Goal: Information Seeking & Learning: Find specific fact

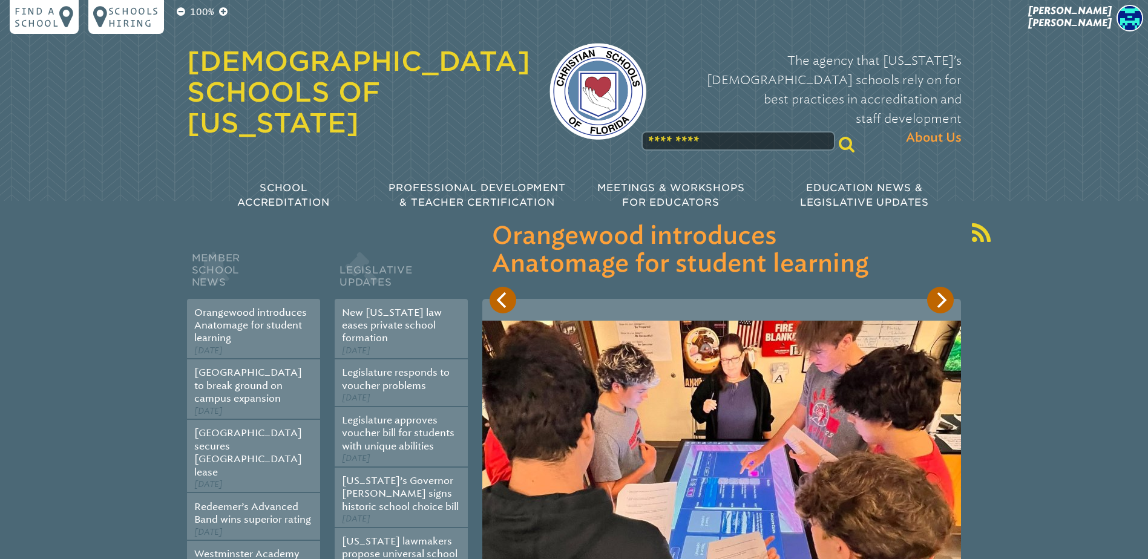
click at [1095, 13] on span "[PERSON_NAME]" at bounding box center [1070, 17] width 84 height 24
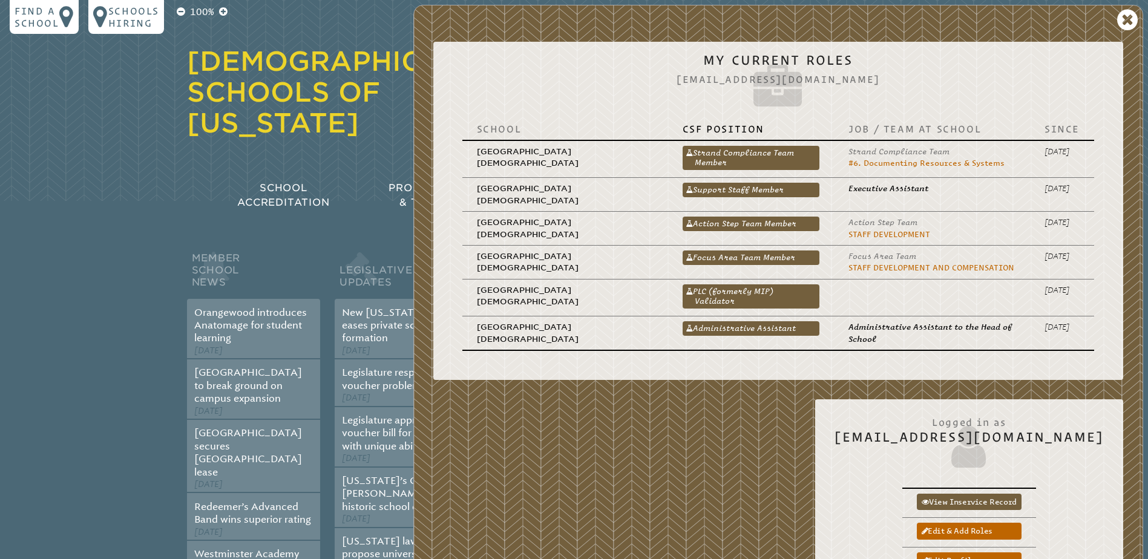
click at [760, 290] on link "PLC (formerly MIP) Validator" at bounding box center [751, 296] width 137 height 24
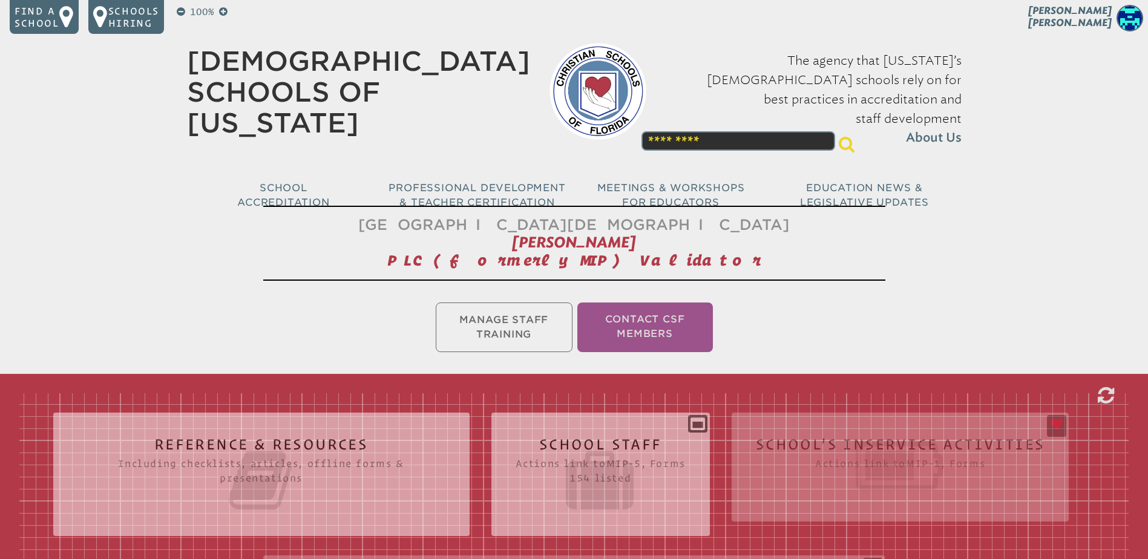
scroll to position [242, 0]
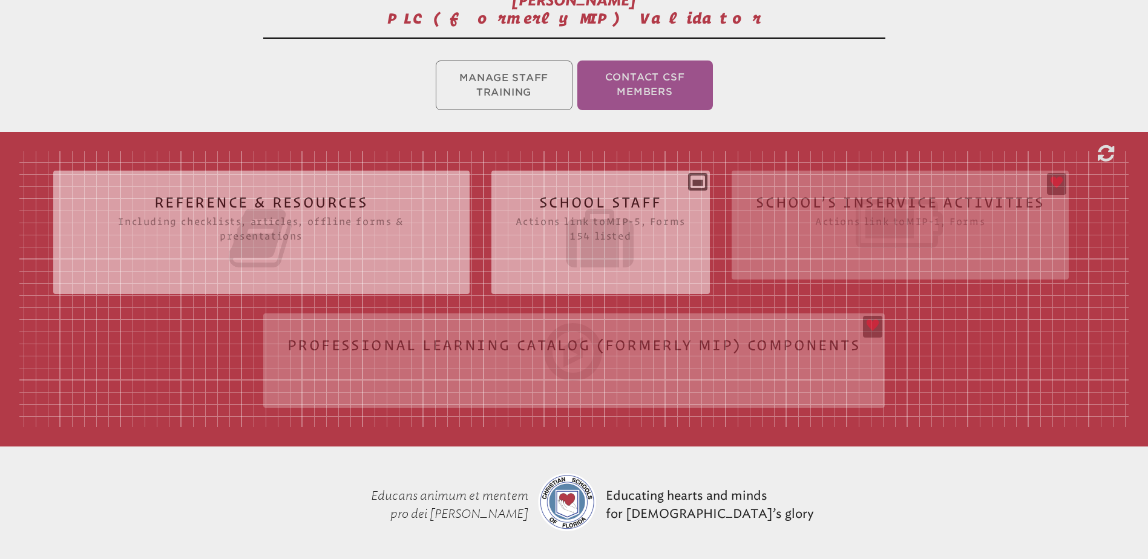
click at [563, 201] on h2 "School Staff Actions link to mip-5 , Forms 154 listed" at bounding box center [601, 233] width 170 height 77
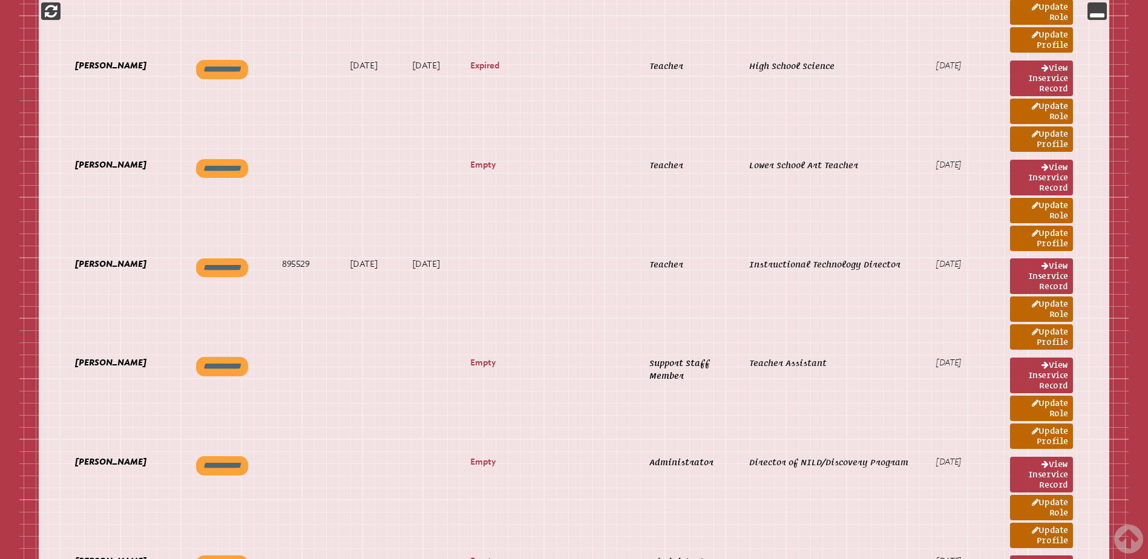
scroll to position [8594, 0]
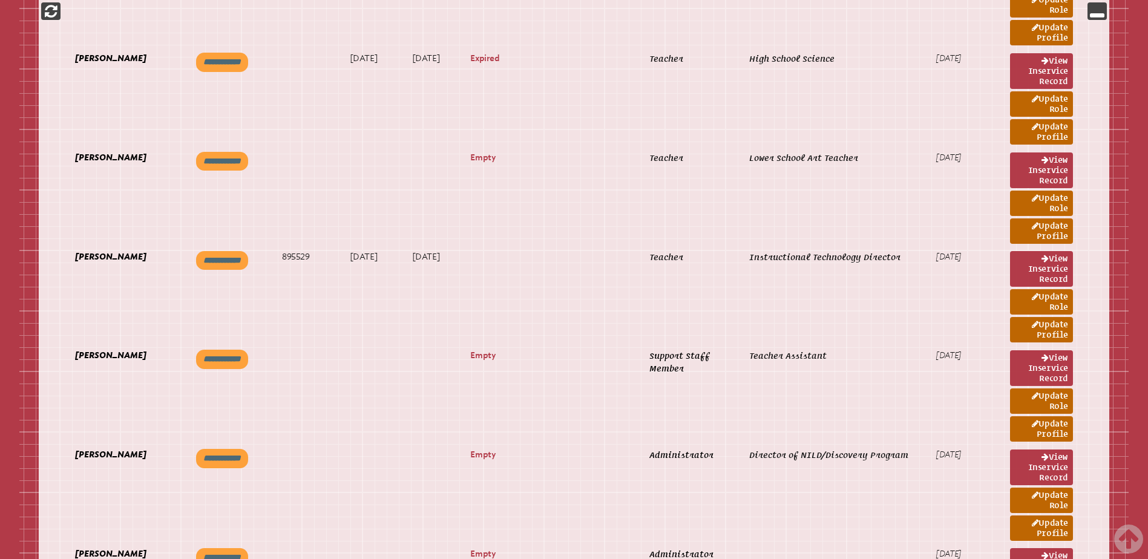
click at [1059, 170] on link "View inservice record" at bounding box center [1041, 171] width 63 height 36
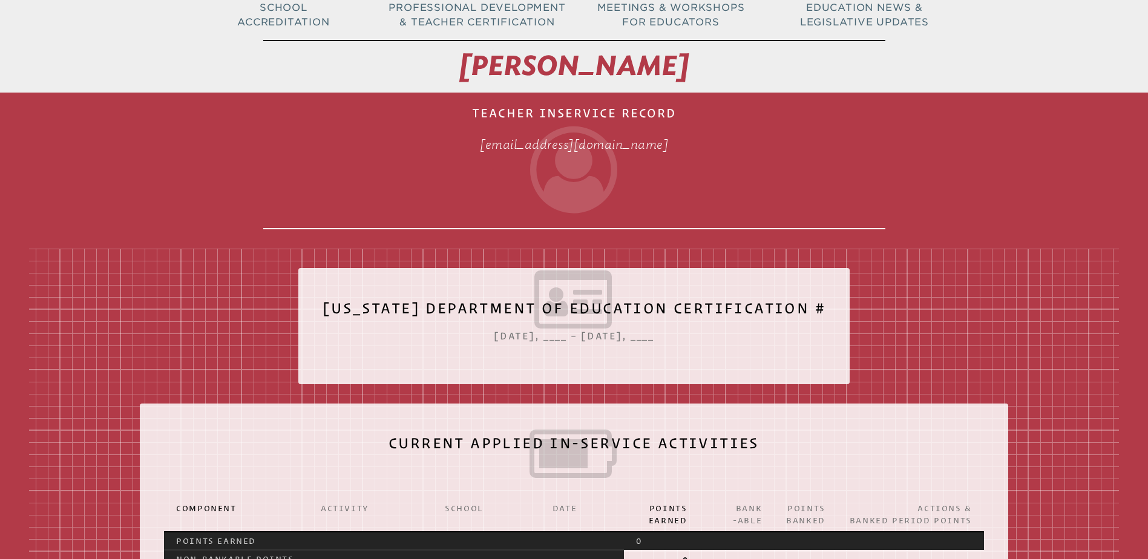
scroll to position [182, 0]
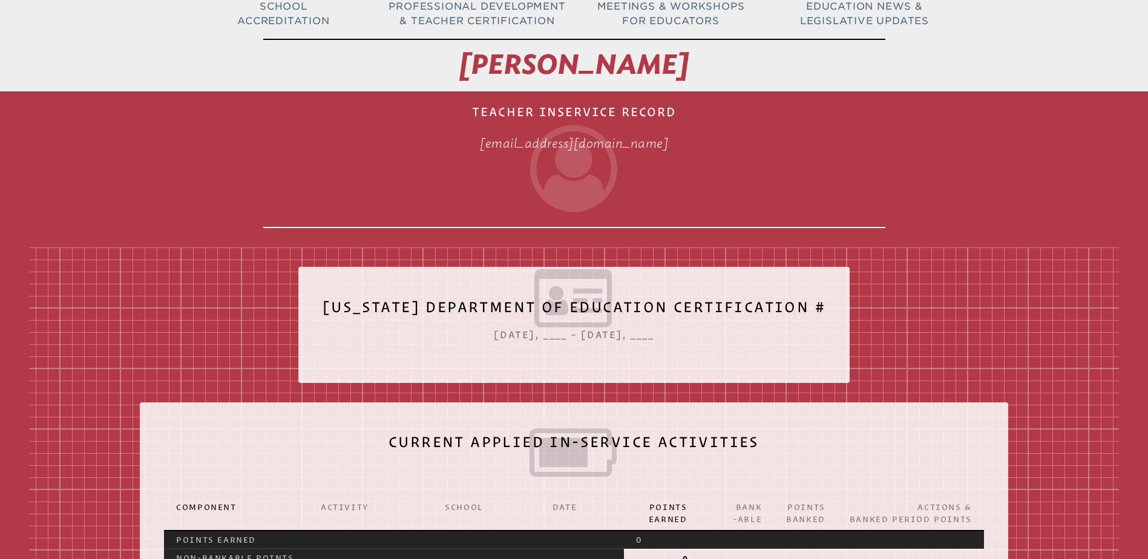
click at [766, 105] on h1 "Teacher Inservice Record dmetzger@ccslancers.com" at bounding box center [574, 162] width 622 height 132
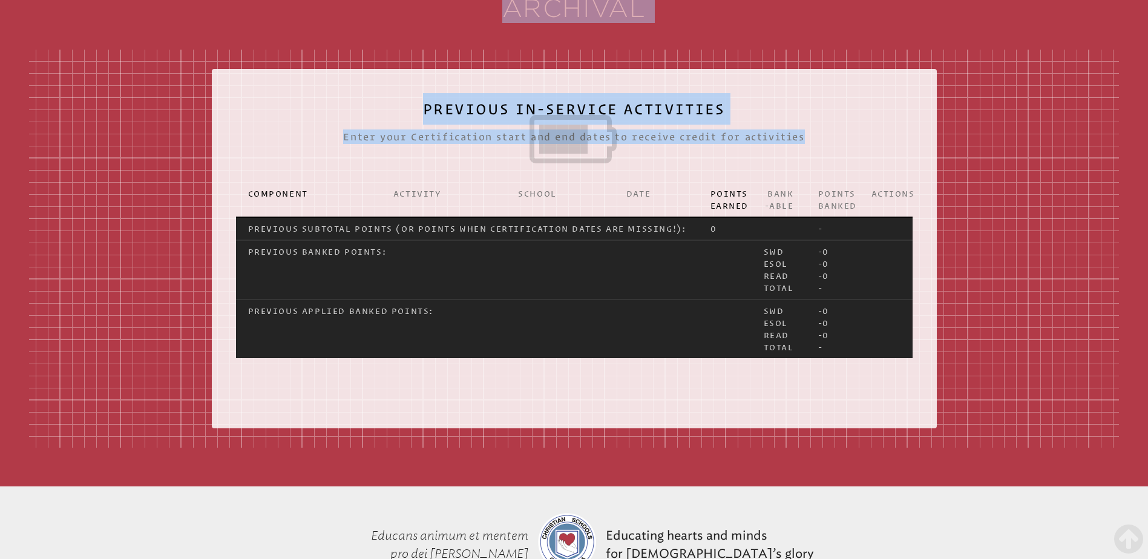
scroll to position [1634, 0]
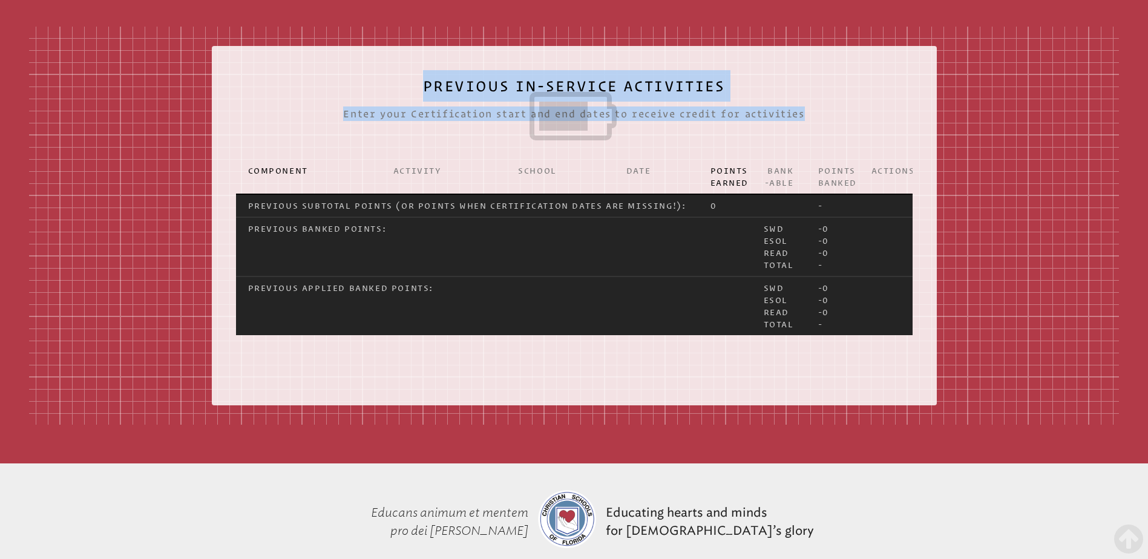
drag, startPoint x: 412, startPoint y: 56, endPoint x: 671, endPoint y: 192, distance: 292.4
copy div "Danielle Metzger Teacher Inservice Record dmetzger@ccslancers.com Florida Depar…"
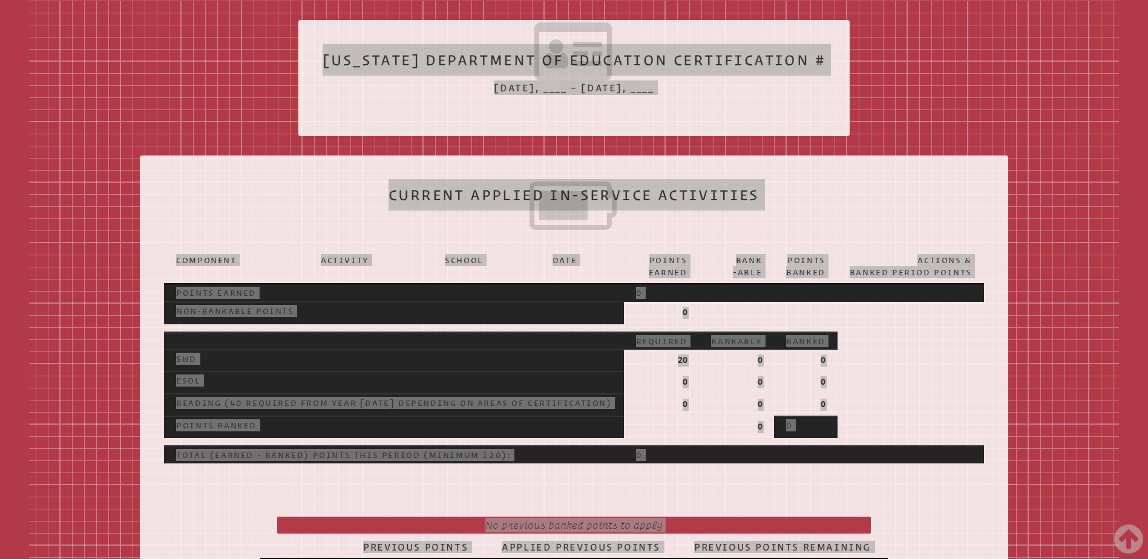
scroll to position [424, 0]
